Goal: Task Accomplishment & Management: Manage account settings

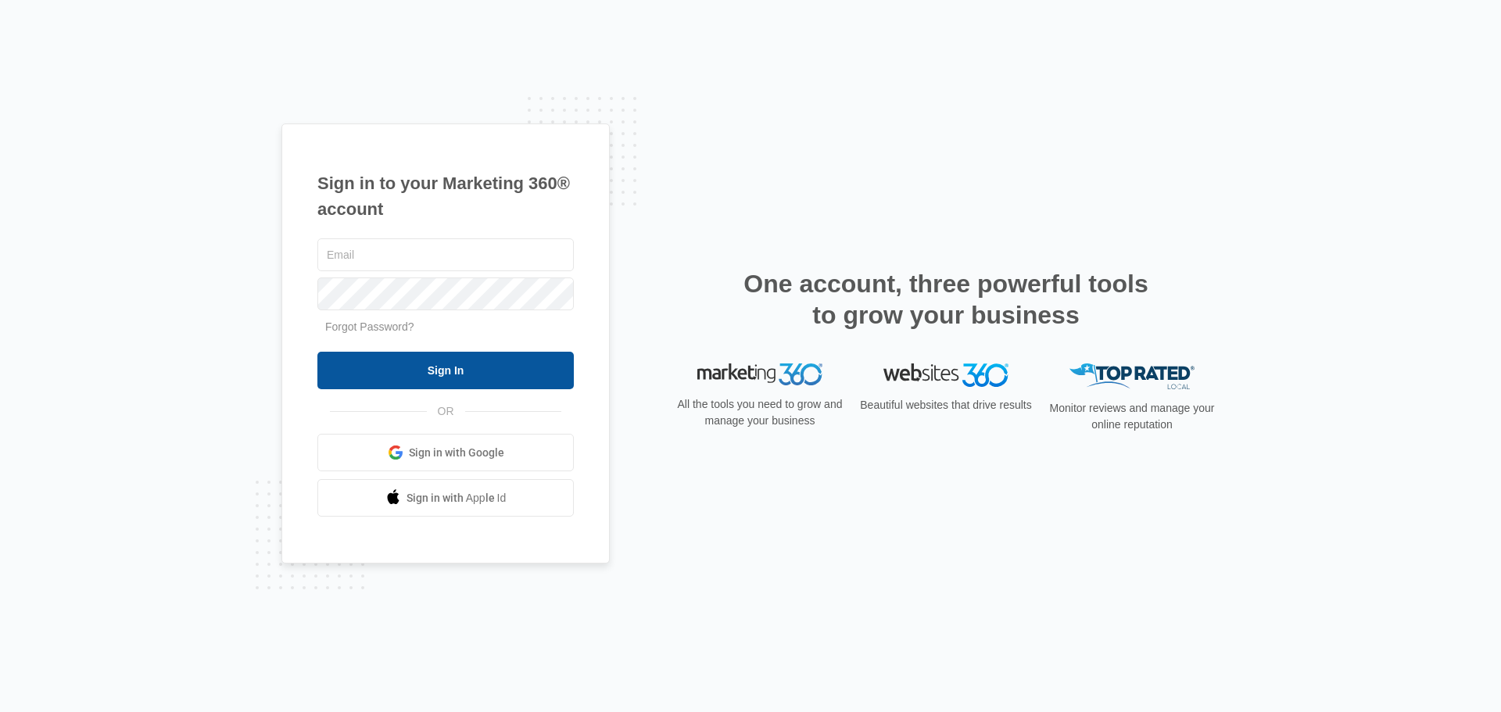
type input "[PERSON_NAME][EMAIL_ADDRESS][PERSON_NAME][DOMAIN_NAME]"
click at [460, 376] on input "Sign In" at bounding box center [445, 371] width 256 height 38
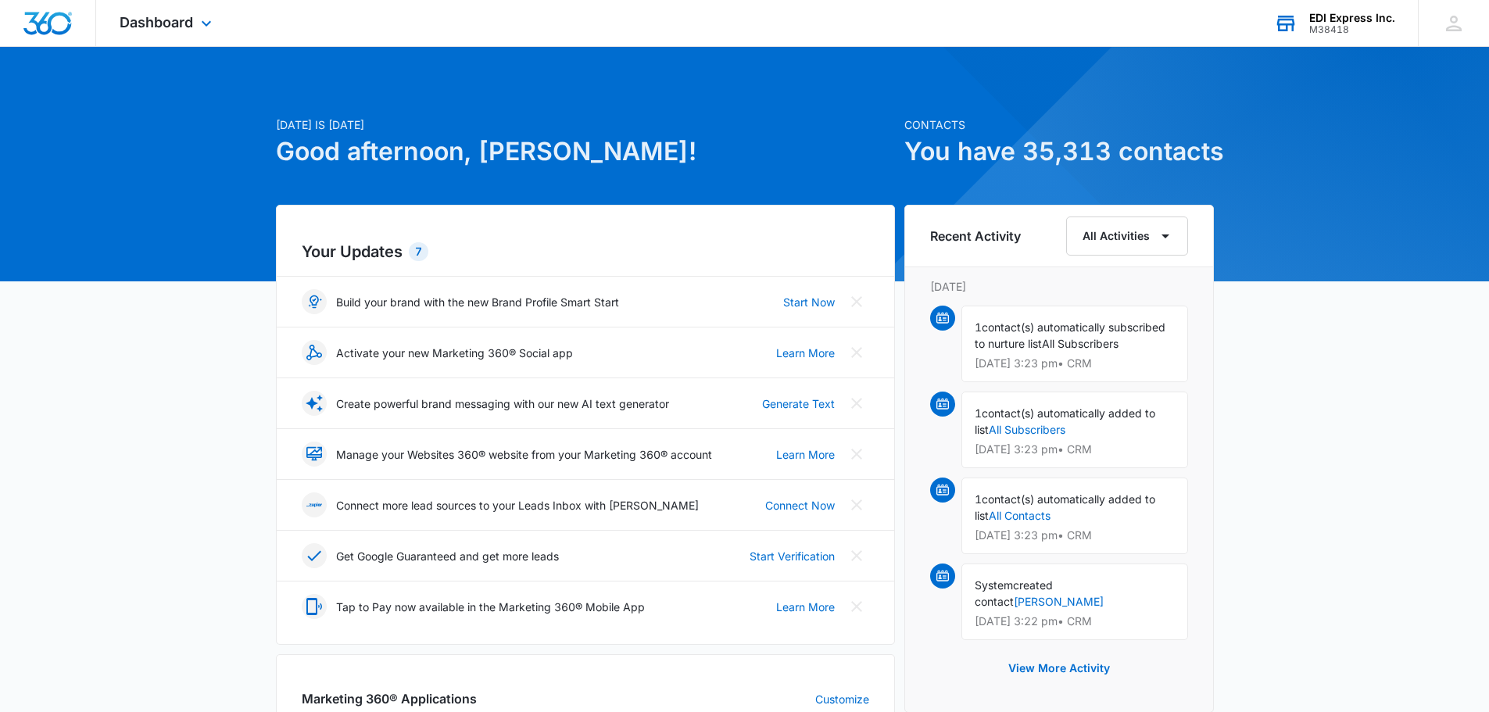
click at [1331, 13] on div "EDI Express Inc." at bounding box center [1352, 18] width 86 height 13
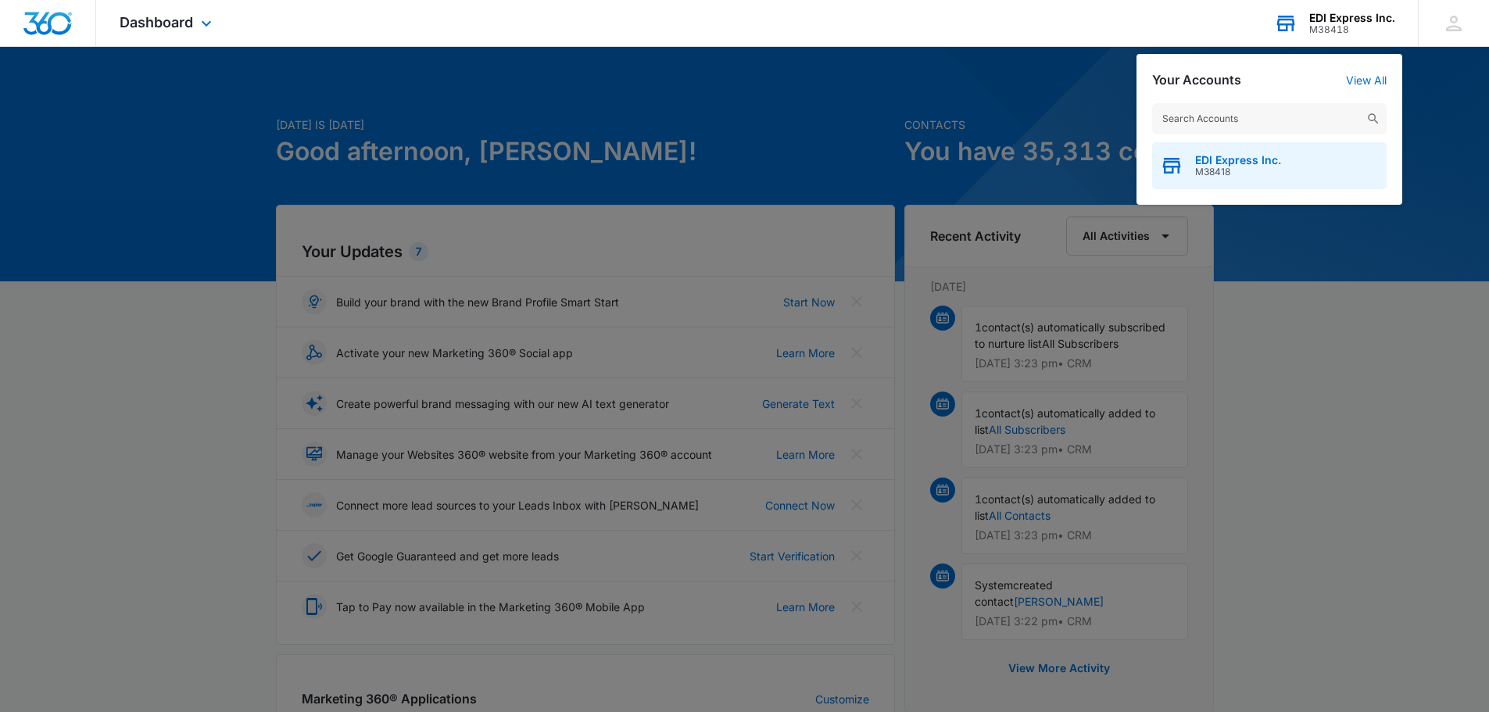
click at [1222, 158] on span "EDI Express Inc." at bounding box center [1238, 160] width 86 height 13
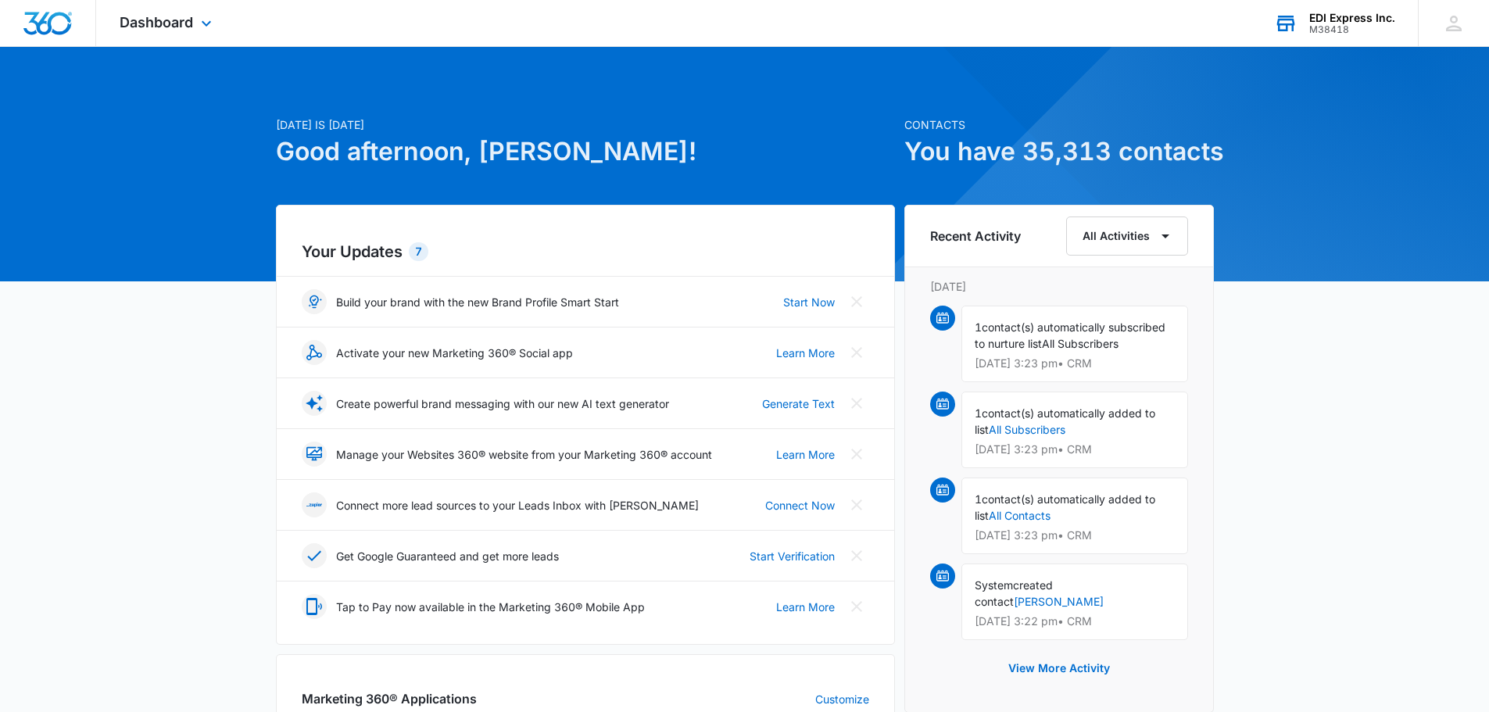
click at [1325, 30] on div "M38418" at bounding box center [1352, 29] width 86 height 11
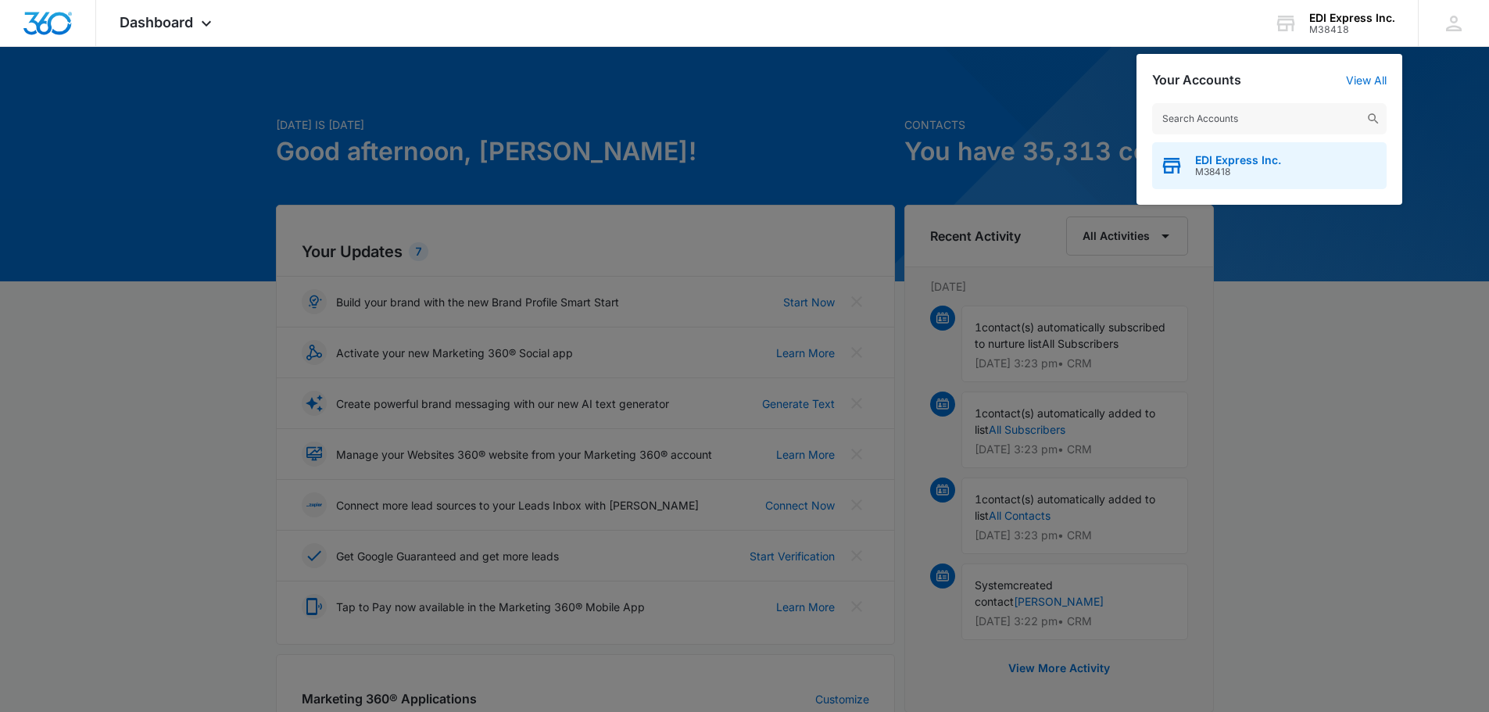
click at [1259, 162] on span "EDI Express Inc." at bounding box center [1238, 160] width 86 height 13
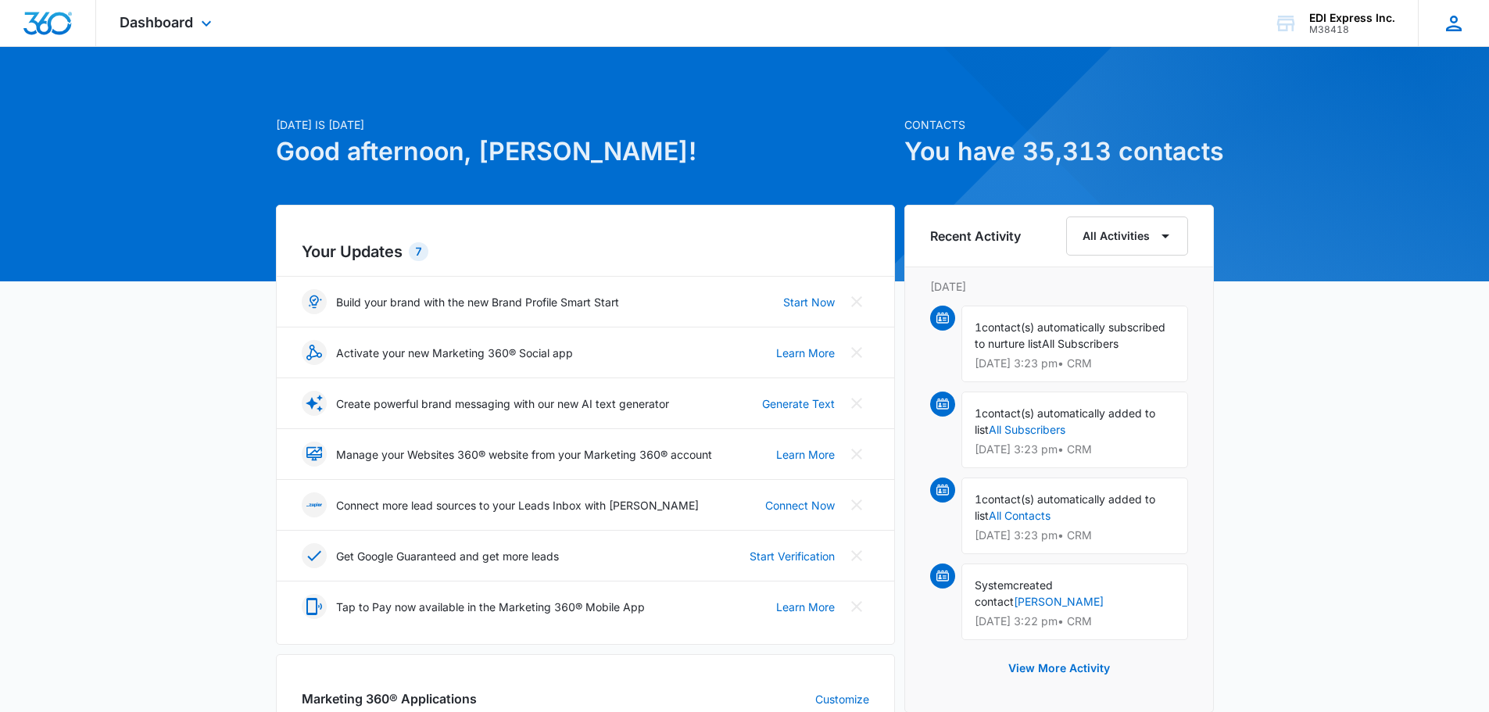
click at [1443, 28] on icon at bounding box center [1453, 23] width 23 height 23
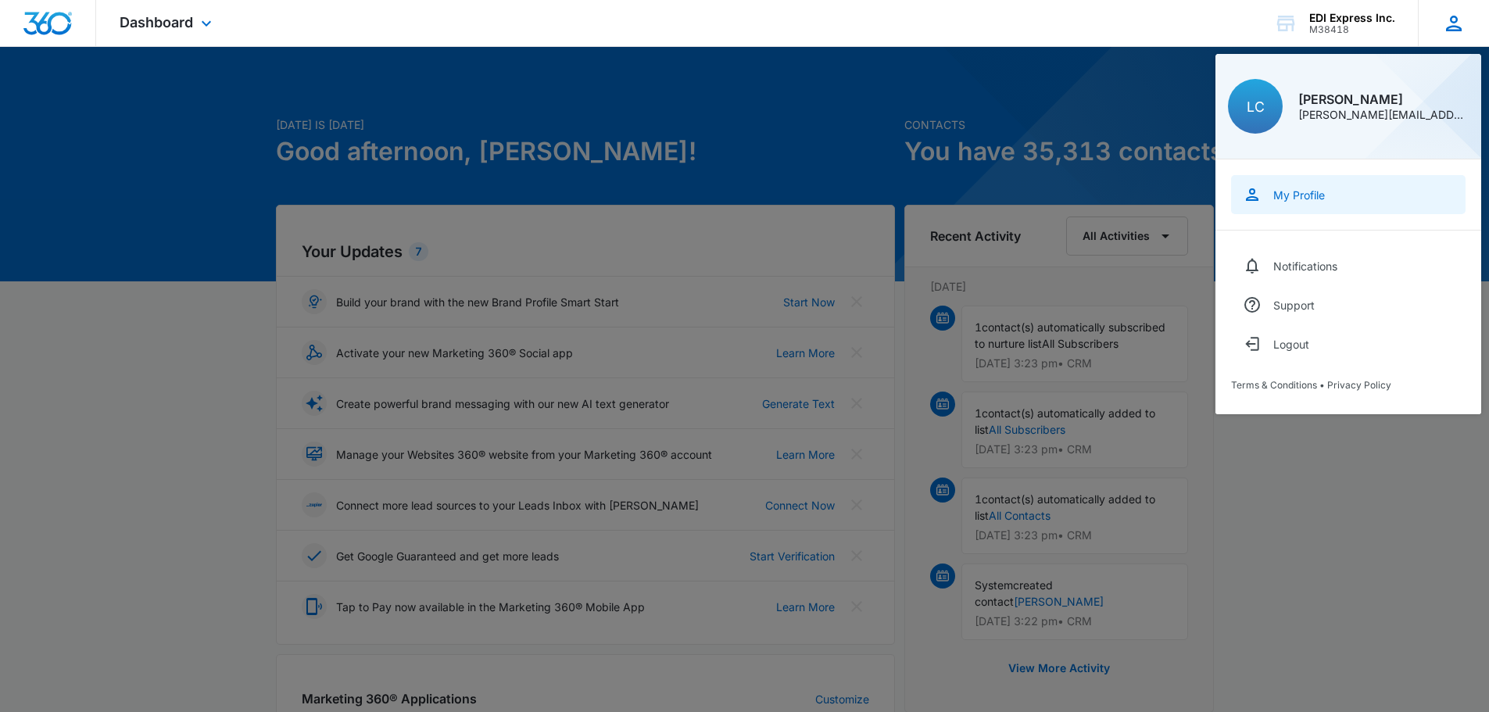
click at [1302, 194] on div "My Profile" at bounding box center [1299, 194] width 52 height 13
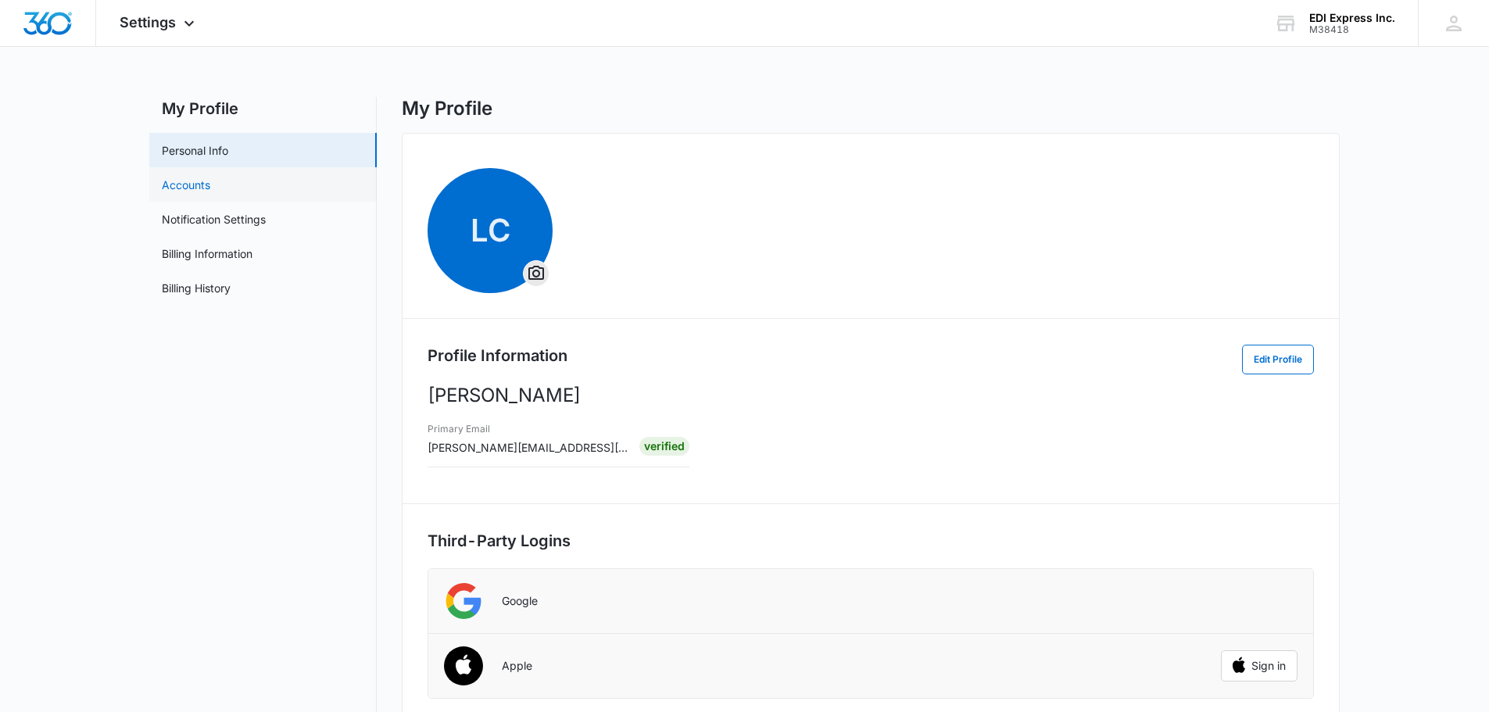
click at [210, 186] on link "Accounts" at bounding box center [186, 185] width 48 height 16
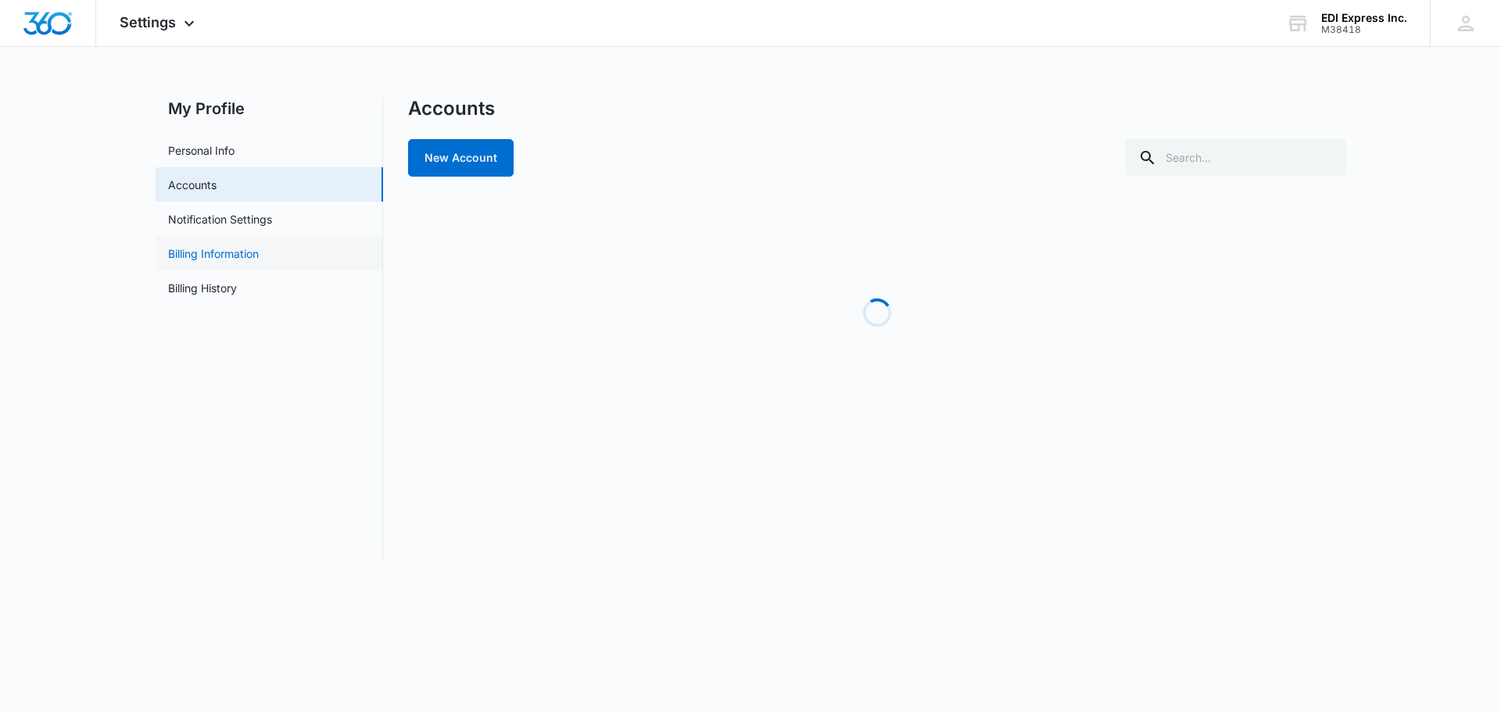
click at [259, 249] on link "Billing Information" at bounding box center [213, 253] width 91 height 16
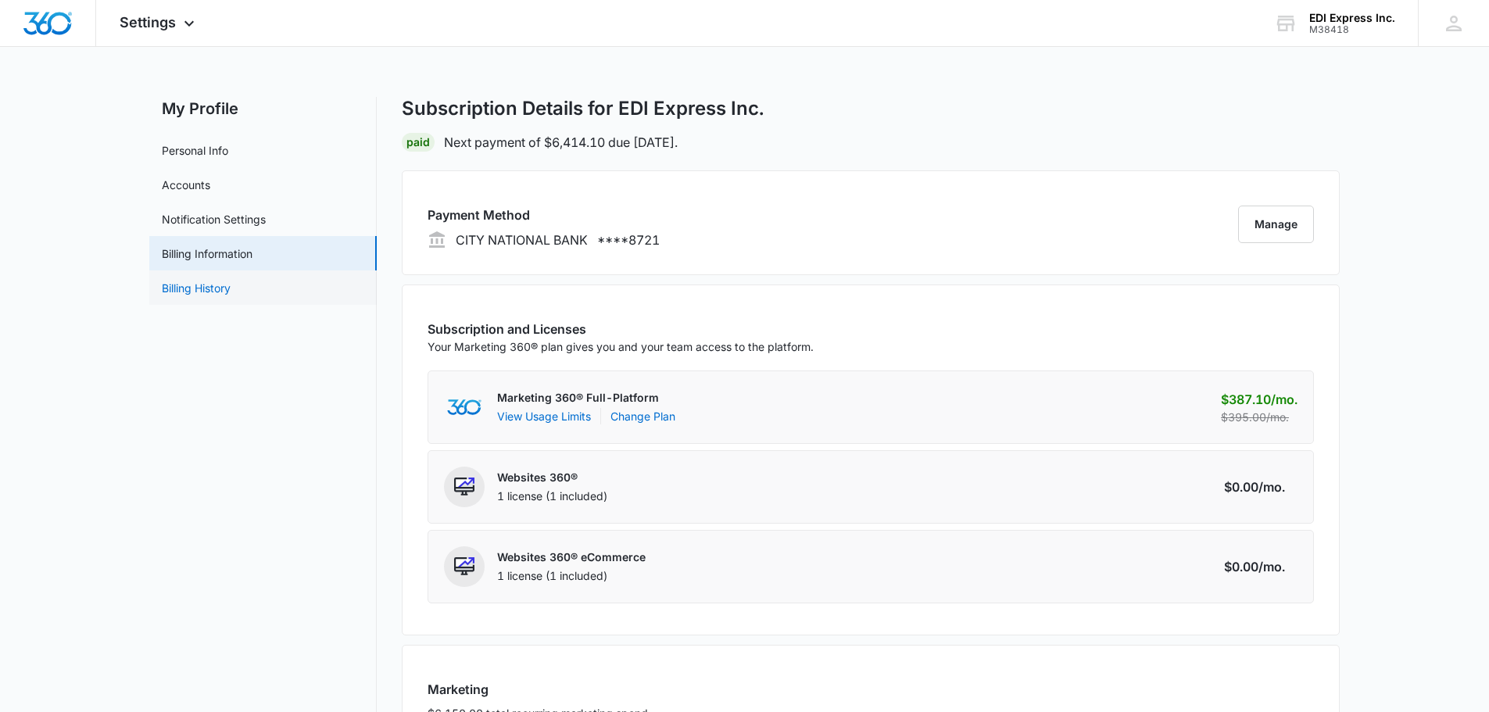
click at [231, 280] on link "Billing History" at bounding box center [196, 288] width 69 height 16
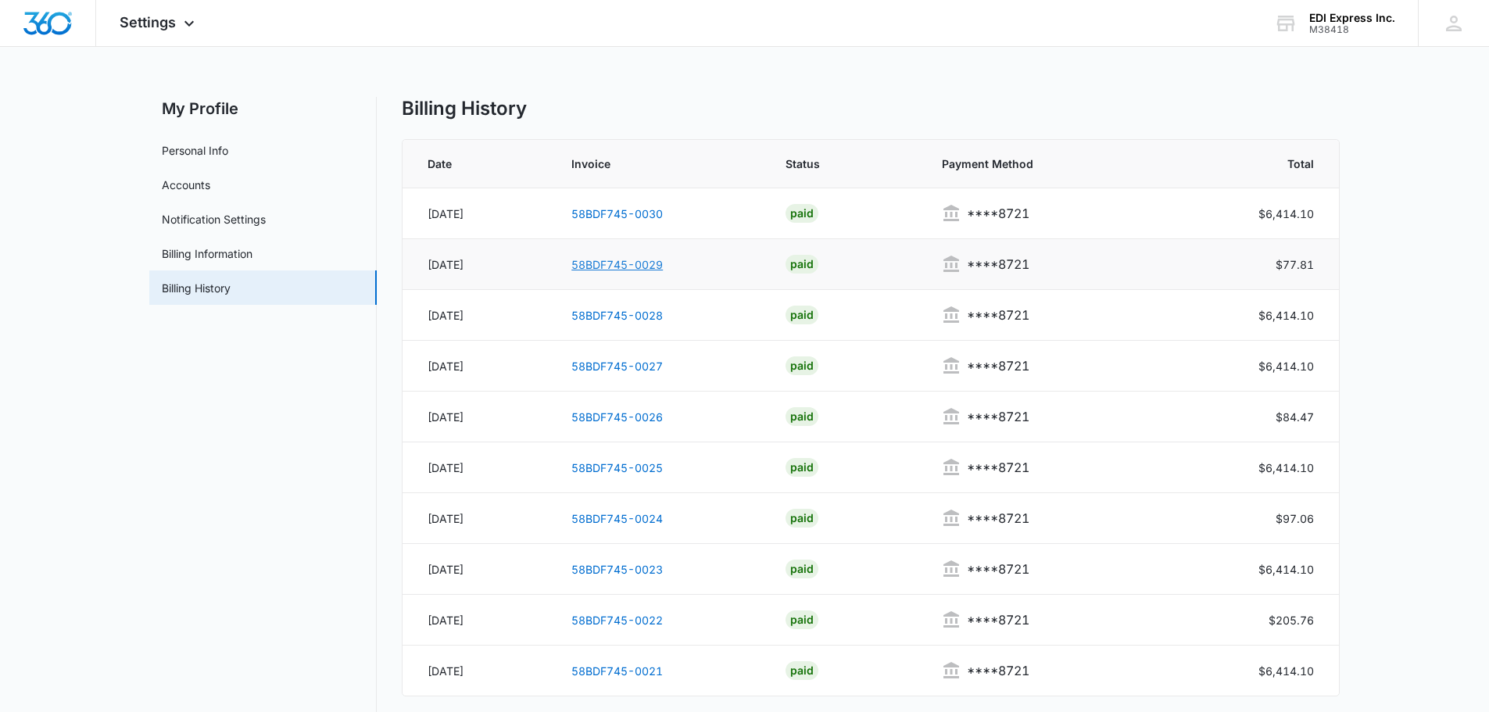
click at [611, 267] on link "58BDF745-0029" at bounding box center [616, 264] width 91 height 13
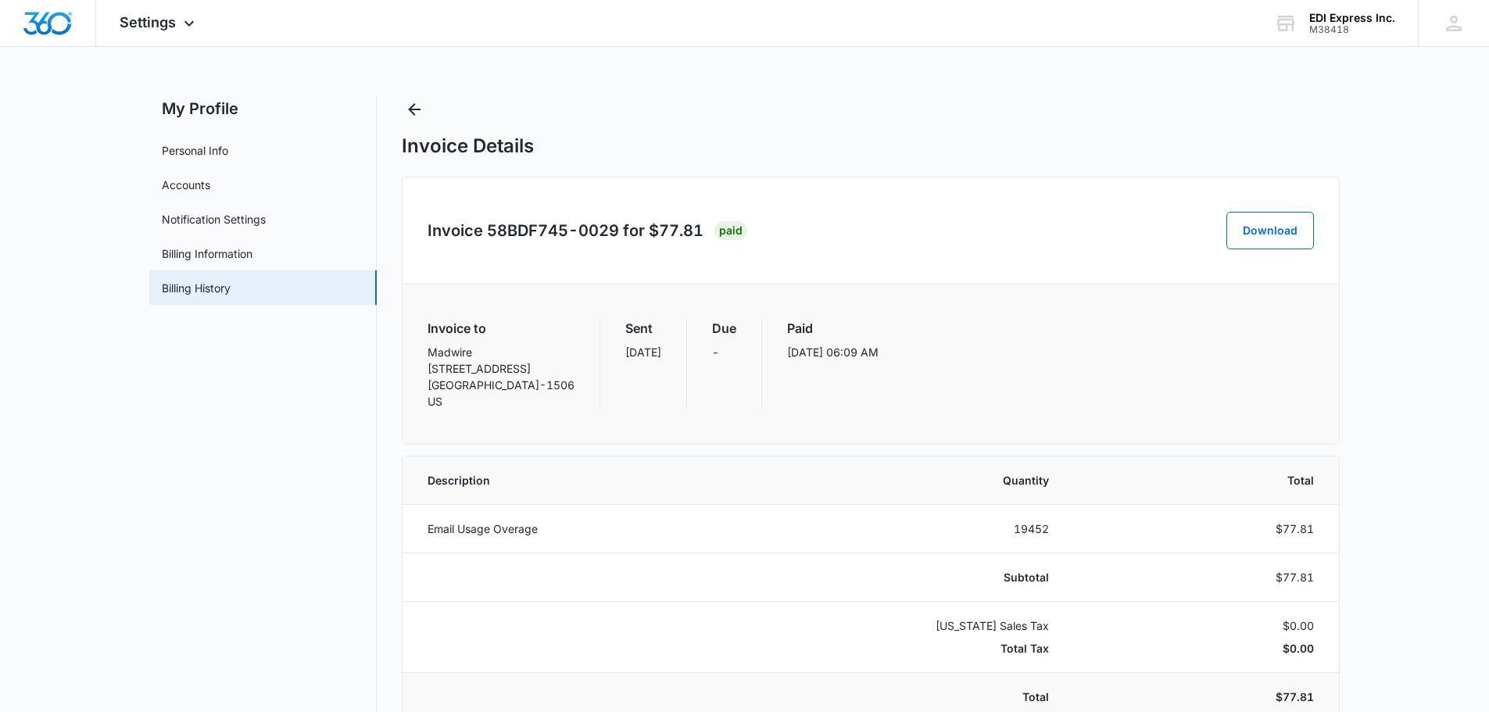
scroll to position [156, 0]
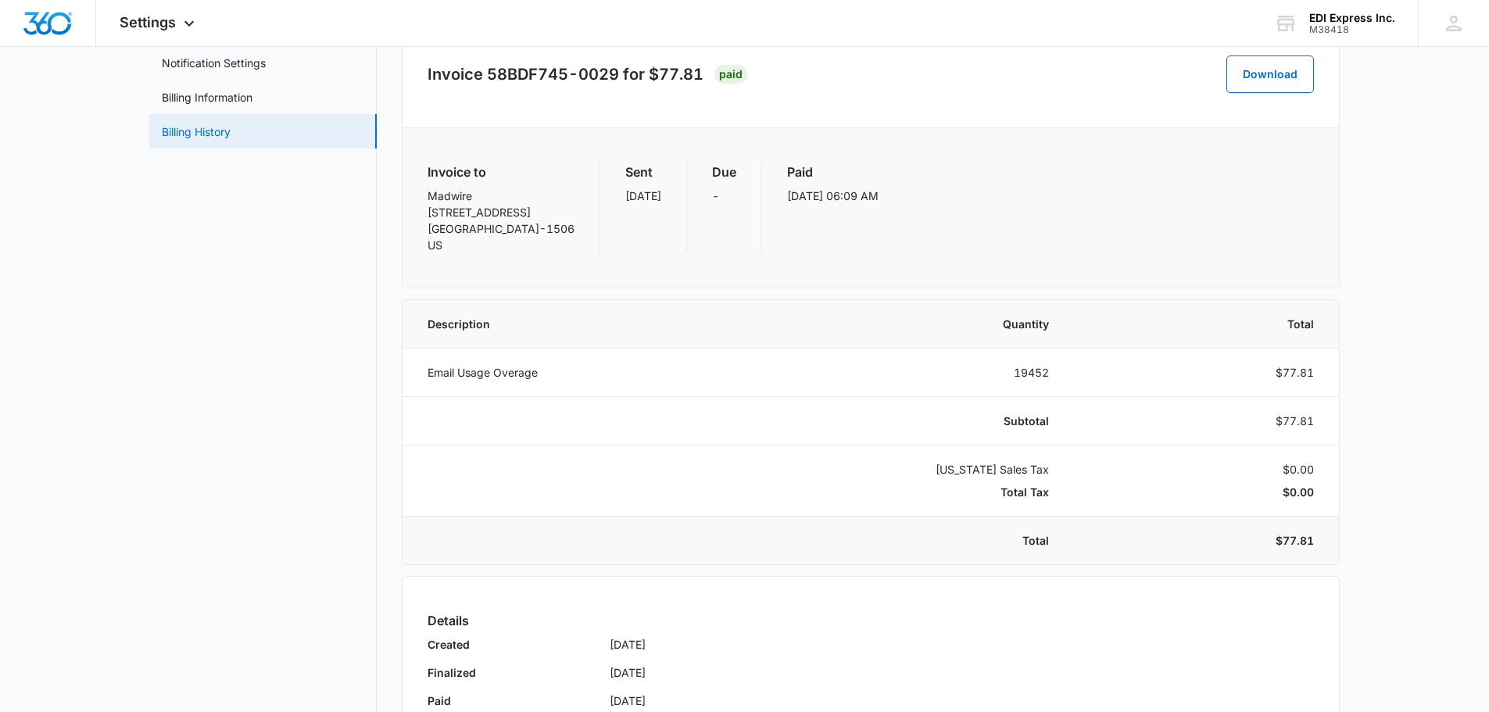
click at [231, 138] on link "Billing History" at bounding box center [196, 131] width 69 height 16
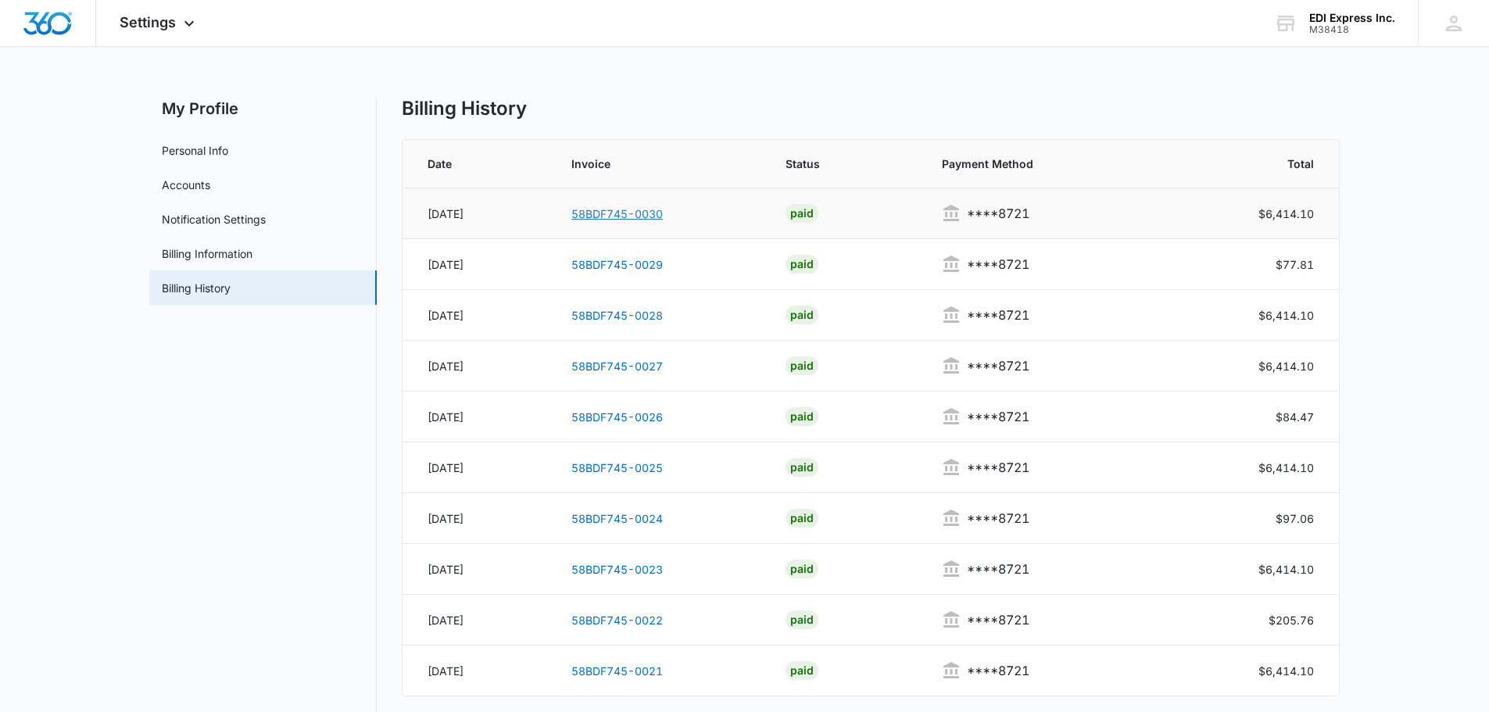
click at [631, 207] on link "58BDF745-0030" at bounding box center [616, 213] width 91 height 13
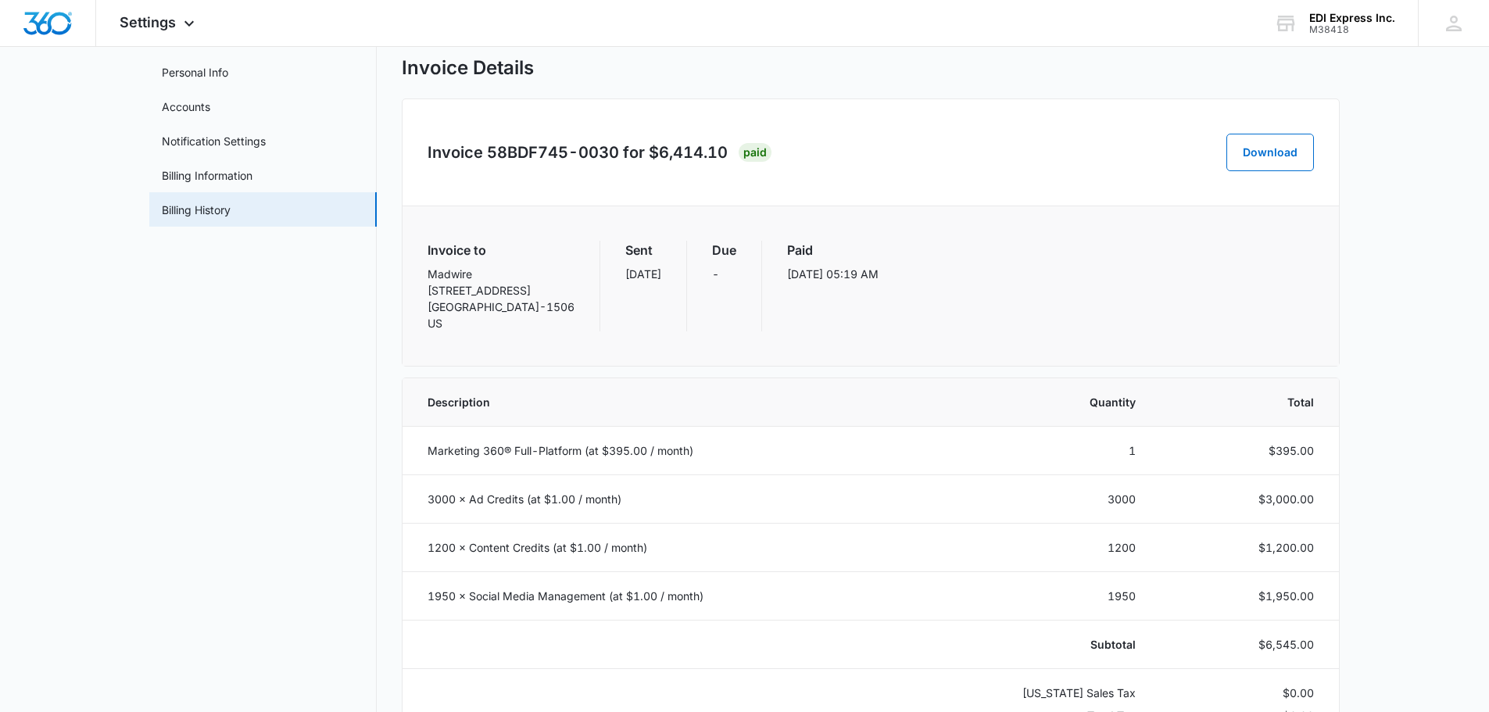
scroll to position [156, 0]
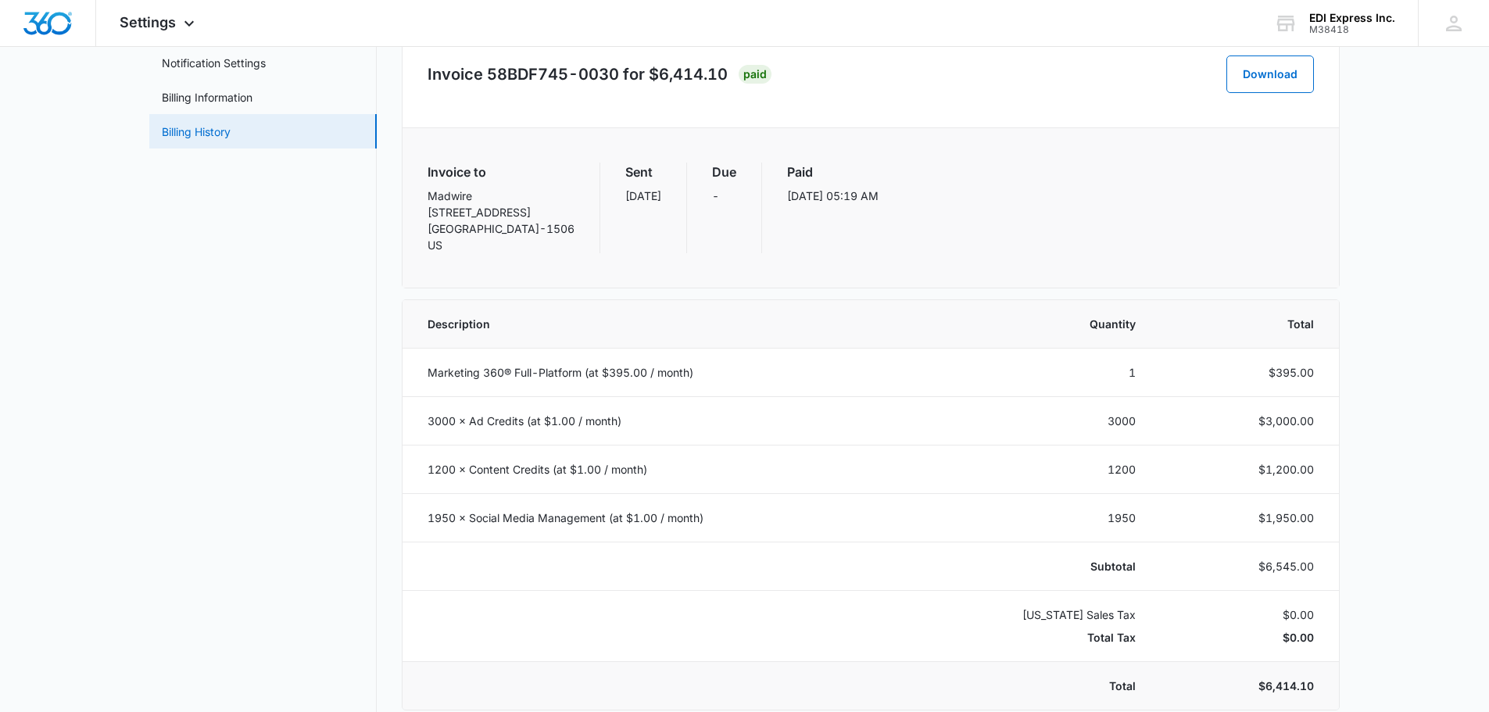
click at [200, 138] on link "Billing History" at bounding box center [196, 131] width 69 height 16
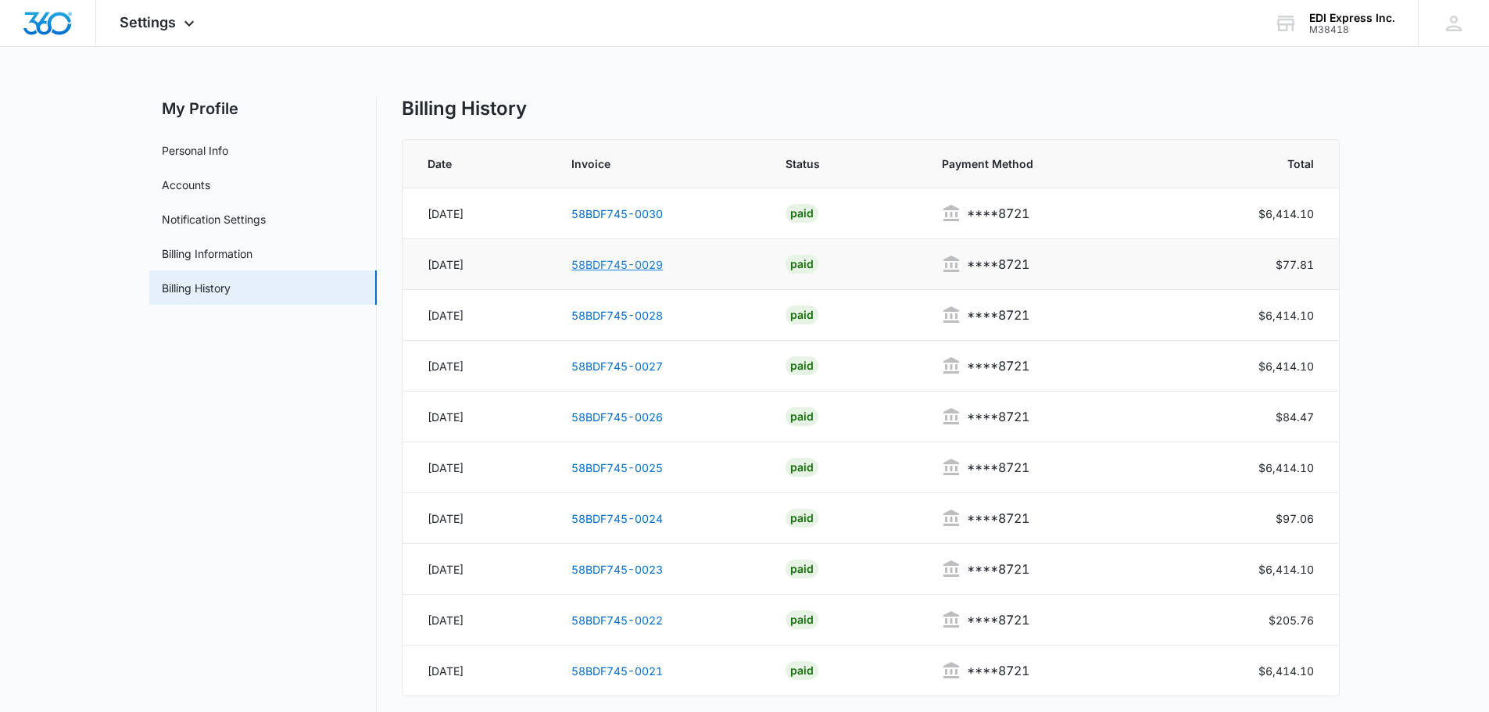
click at [657, 269] on link "58BDF745-0029" at bounding box center [616, 264] width 91 height 13
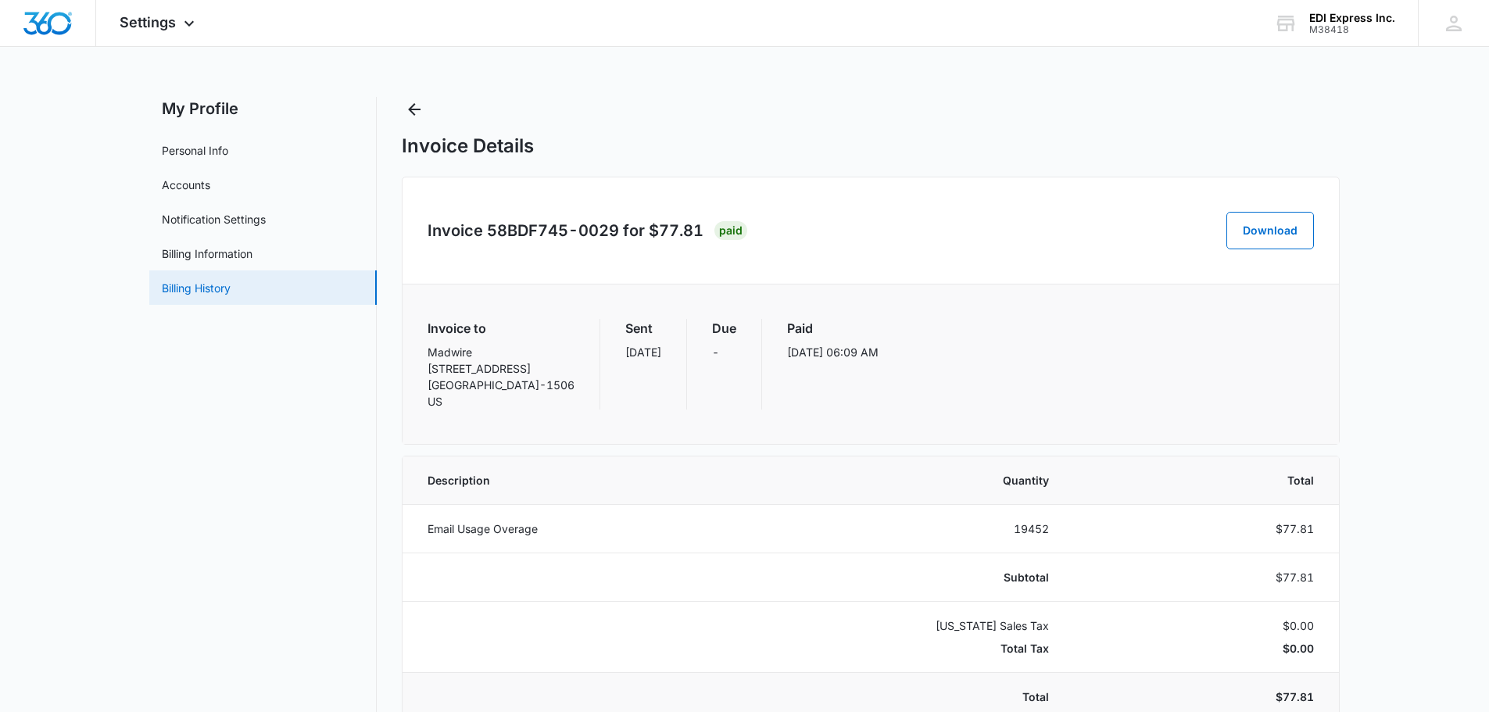
click at [217, 295] on link "Billing History" at bounding box center [196, 288] width 69 height 16
